Goal: Transaction & Acquisition: Purchase product/service

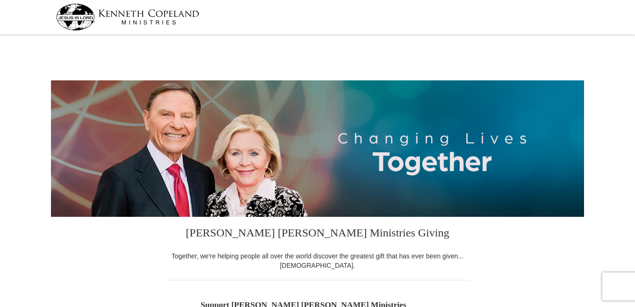
select select "[GEOGRAPHIC_DATA]"
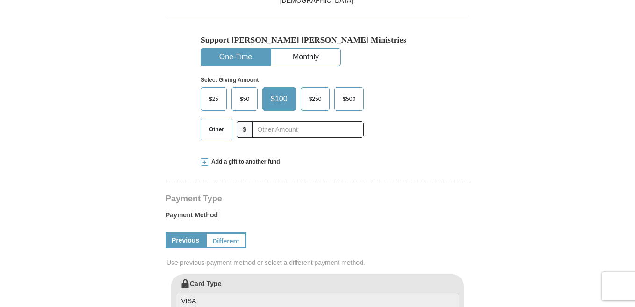
click at [217, 132] on span "Other" at bounding box center [216, 130] width 24 height 14
click at [0, 0] on input "Other" at bounding box center [0, 0] width 0 height 0
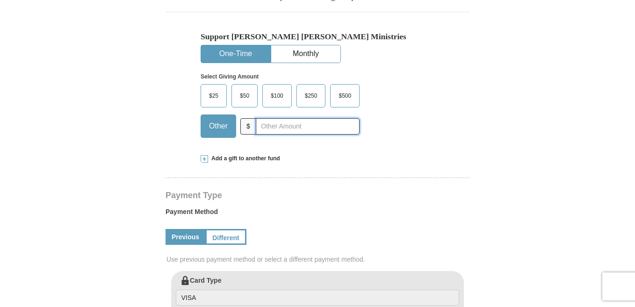
scroll to position [265, 0]
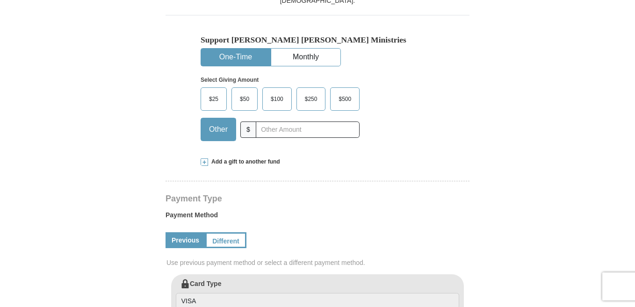
click at [207, 159] on span at bounding box center [204, 162] width 7 height 7
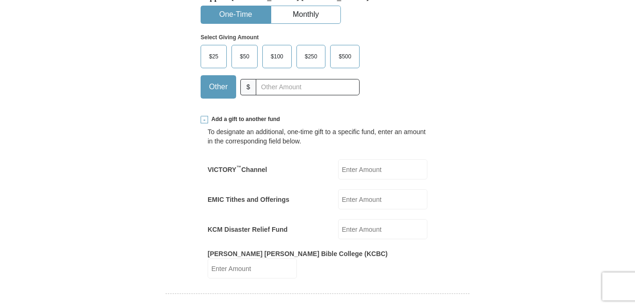
scroll to position [312, 0]
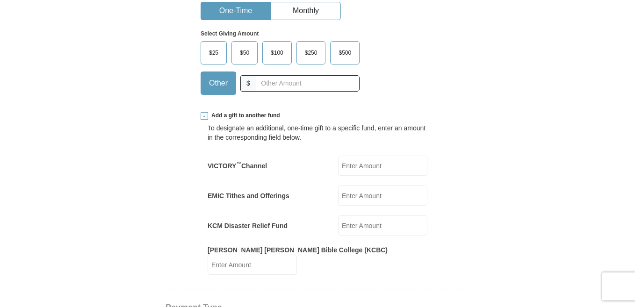
click at [363, 197] on input "EMIC Tithes and Offerings" at bounding box center [382, 196] width 89 height 20
type input "252"
click at [436, 100] on div "Support Kenneth Copeland Ministries One-Time Monthly Select Giving Amount Amoun…" at bounding box center [318, 35] width 304 height 133
drag, startPoint x: 436, startPoint y: 100, endPoint x: 424, endPoint y: 126, distance: 28.5
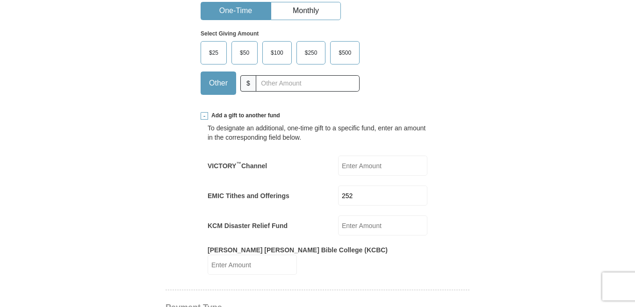
click at [424, 126] on div "To designate an additional, one-time gift to a specific fund, enter an amount i…" at bounding box center [318, 132] width 220 height 19
click at [378, 196] on input "252" at bounding box center [382, 196] width 89 height 20
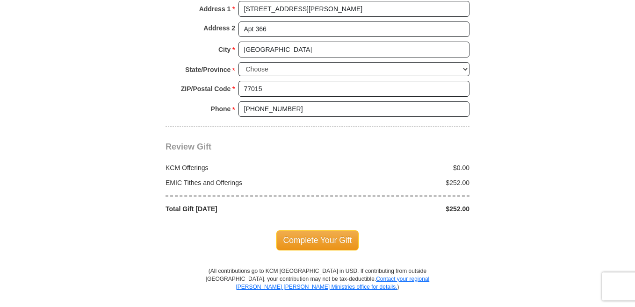
scroll to position [911, 0]
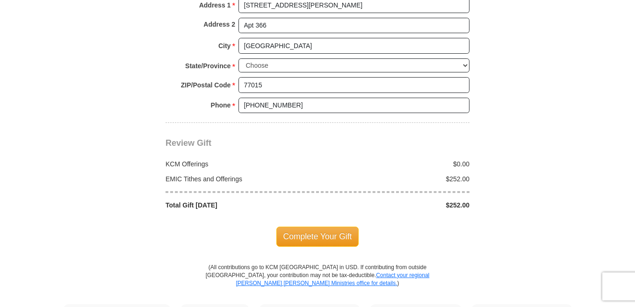
click at [315, 227] on span "Complete Your Gift" at bounding box center [317, 237] width 83 height 20
click at [0, 0] on div at bounding box center [0, 0] width 0 height 0
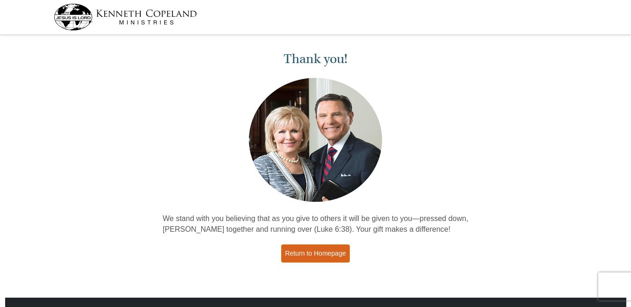
click at [326, 257] on link "Return to Homepage" at bounding box center [315, 254] width 69 height 18
